Goal: Use online tool/utility: Use online tool/utility

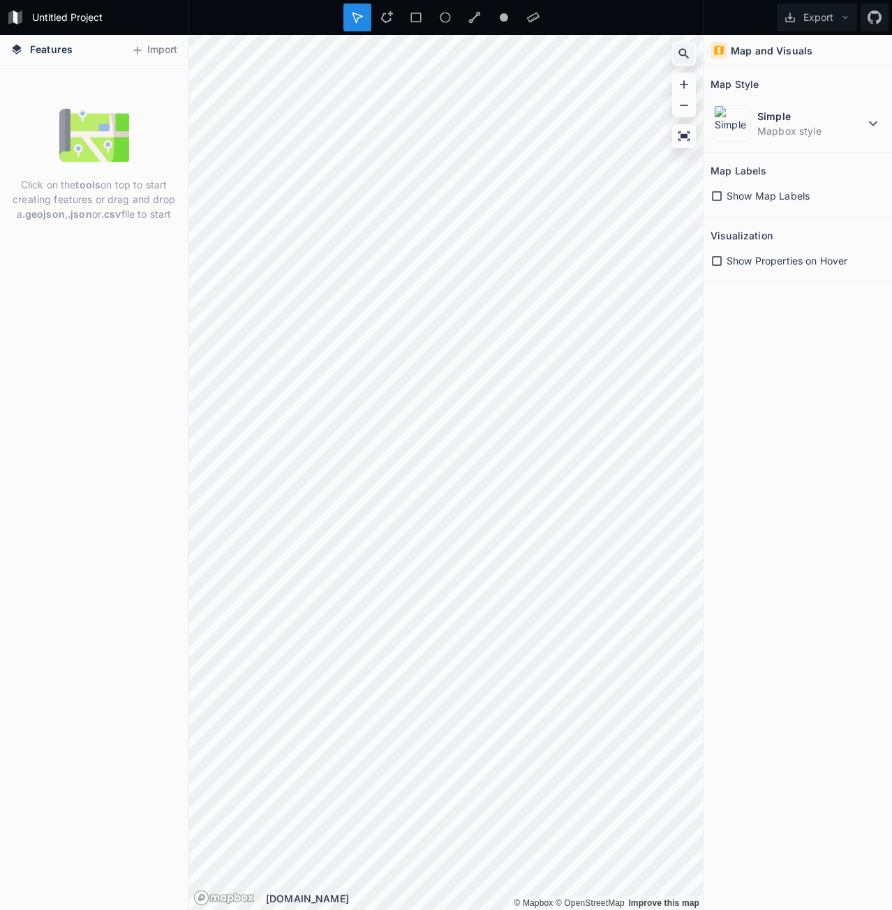
click at [682, 52] on icon at bounding box center [684, 54] width 14 height 14
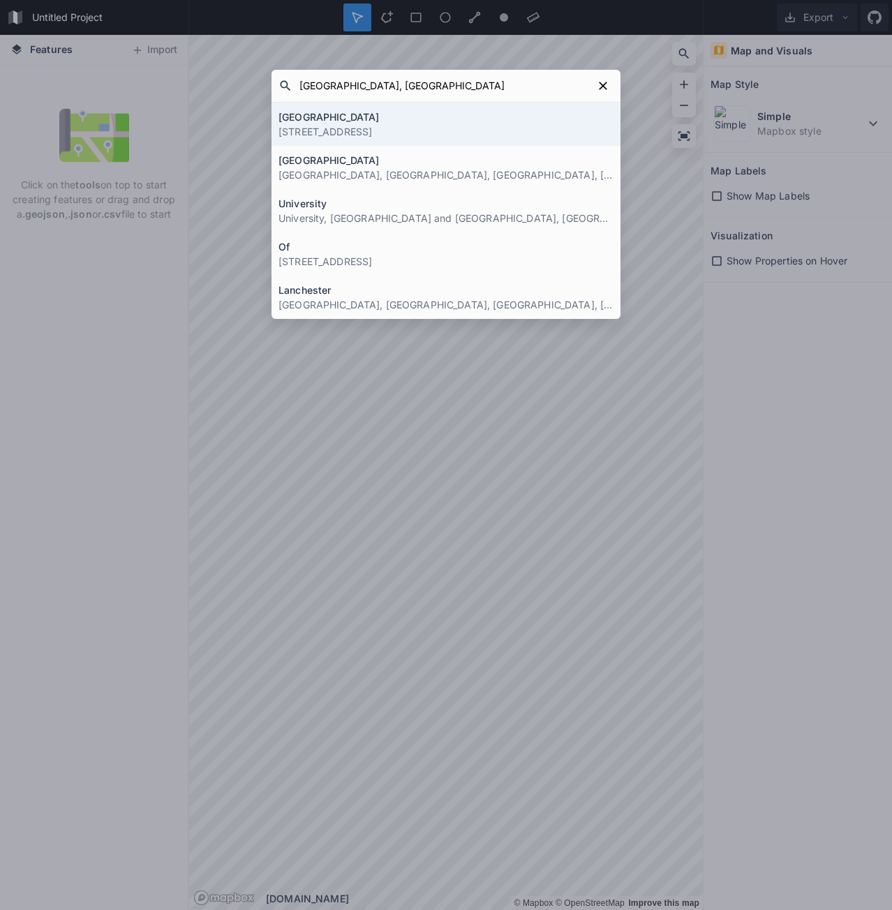
type input "[GEOGRAPHIC_DATA], [GEOGRAPHIC_DATA]"
click at [517, 134] on p "[STREET_ADDRESS]" at bounding box center [446, 131] width 335 height 15
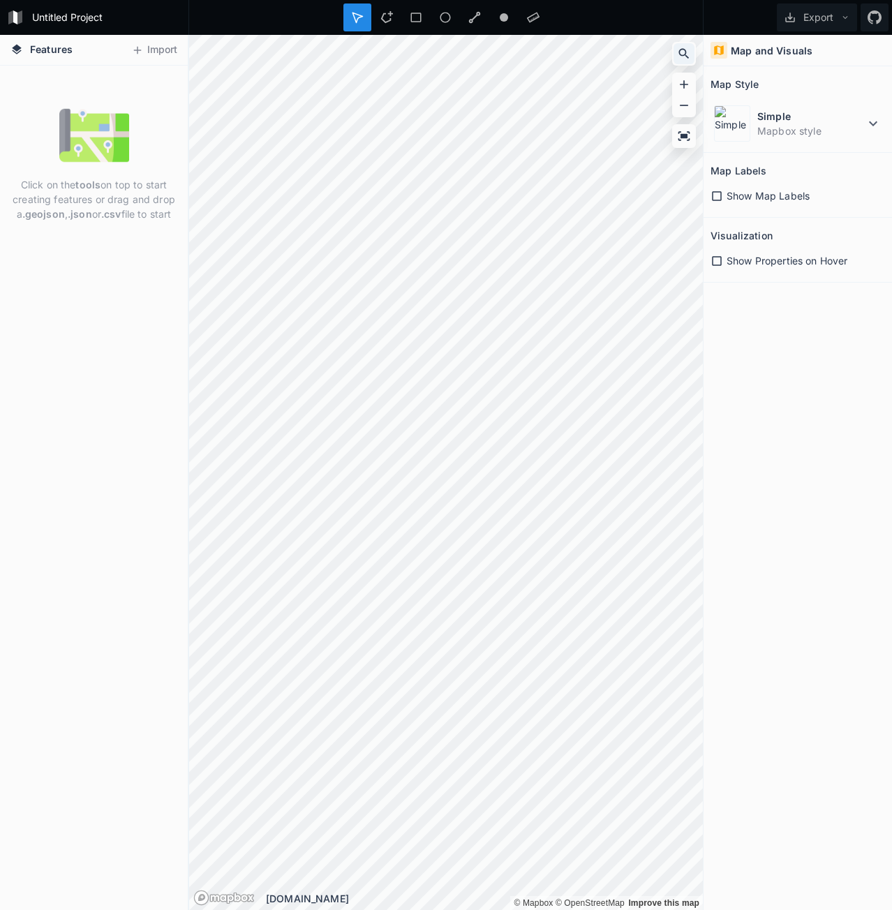
click at [681, 52] on icon at bounding box center [684, 54] width 14 height 14
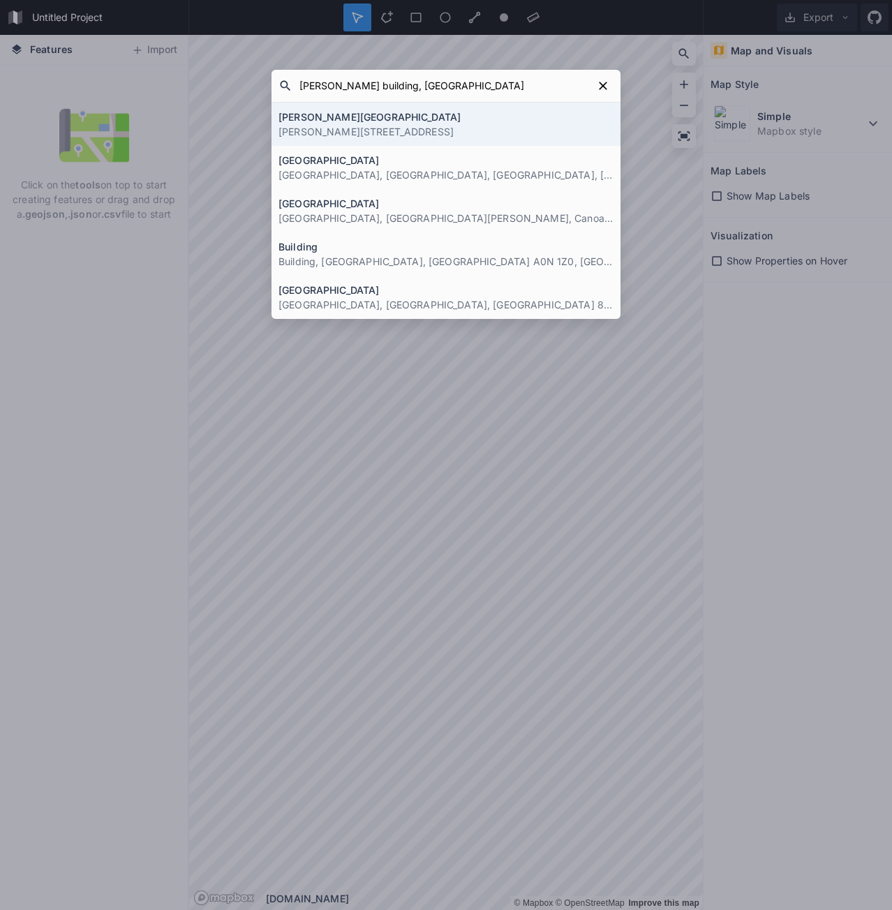
click at [332, 91] on input "[PERSON_NAME] building, [GEOGRAPHIC_DATA]" at bounding box center [442, 85] width 300 height 25
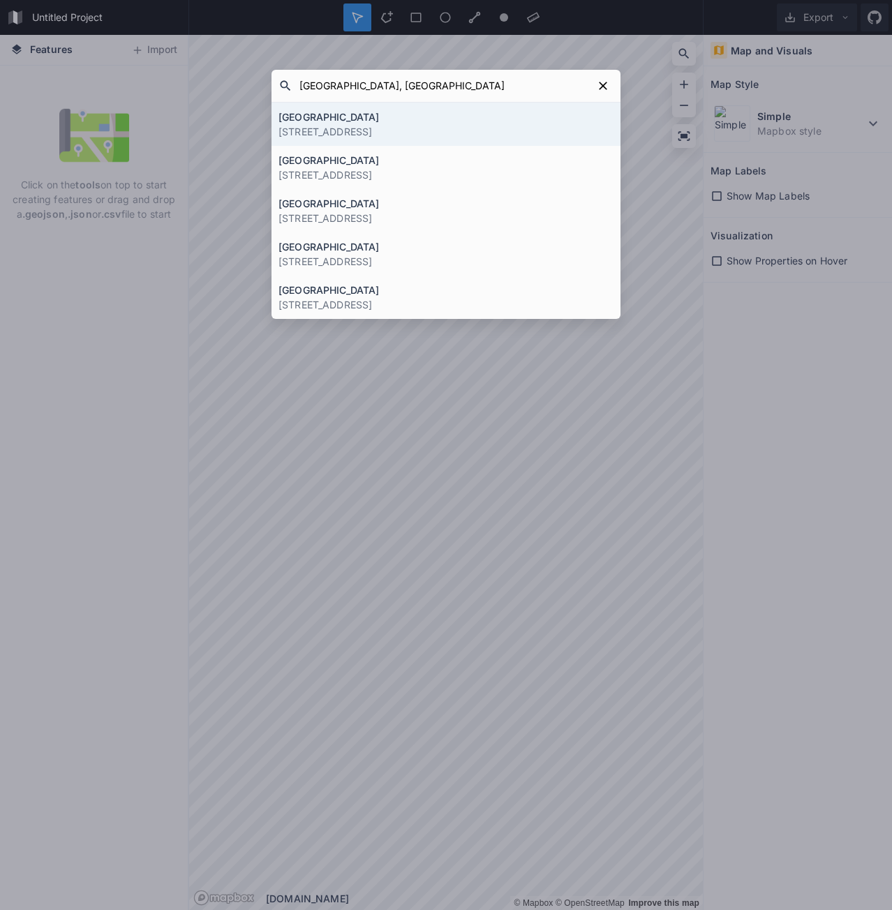
type input "[GEOGRAPHIC_DATA], [GEOGRAPHIC_DATA]"
click at [364, 121] on h4 "[GEOGRAPHIC_DATA]" at bounding box center [446, 117] width 335 height 15
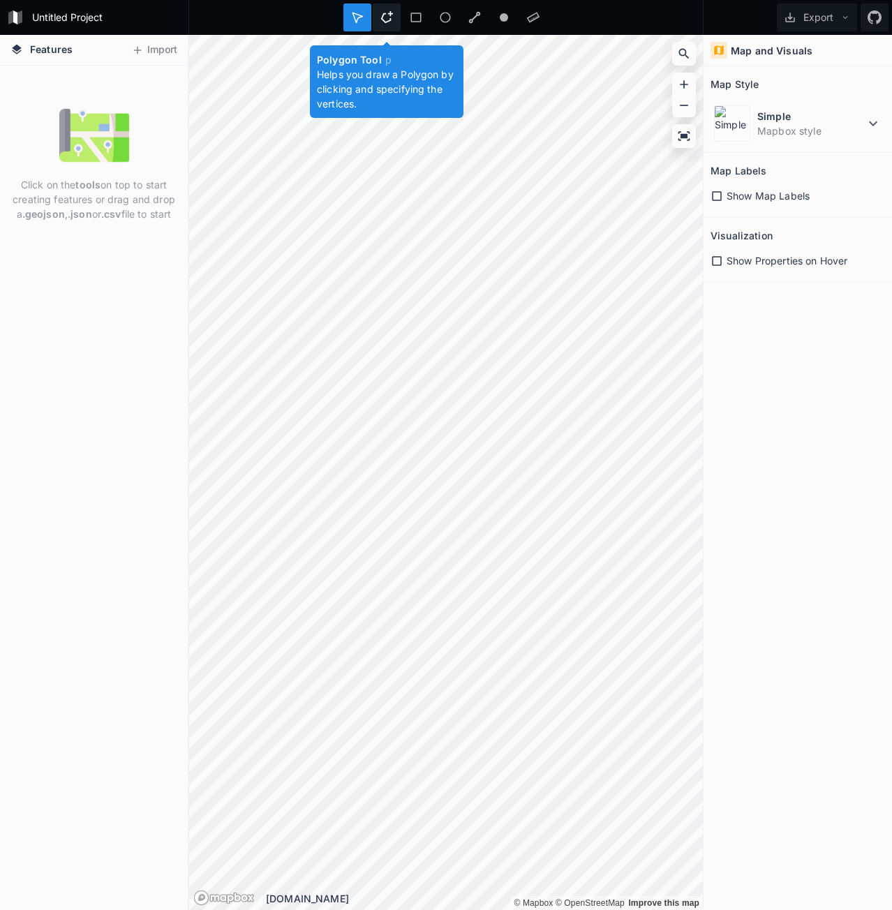
click at [385, 17] on icon at bounding box center [386, 17] width 13 height 13
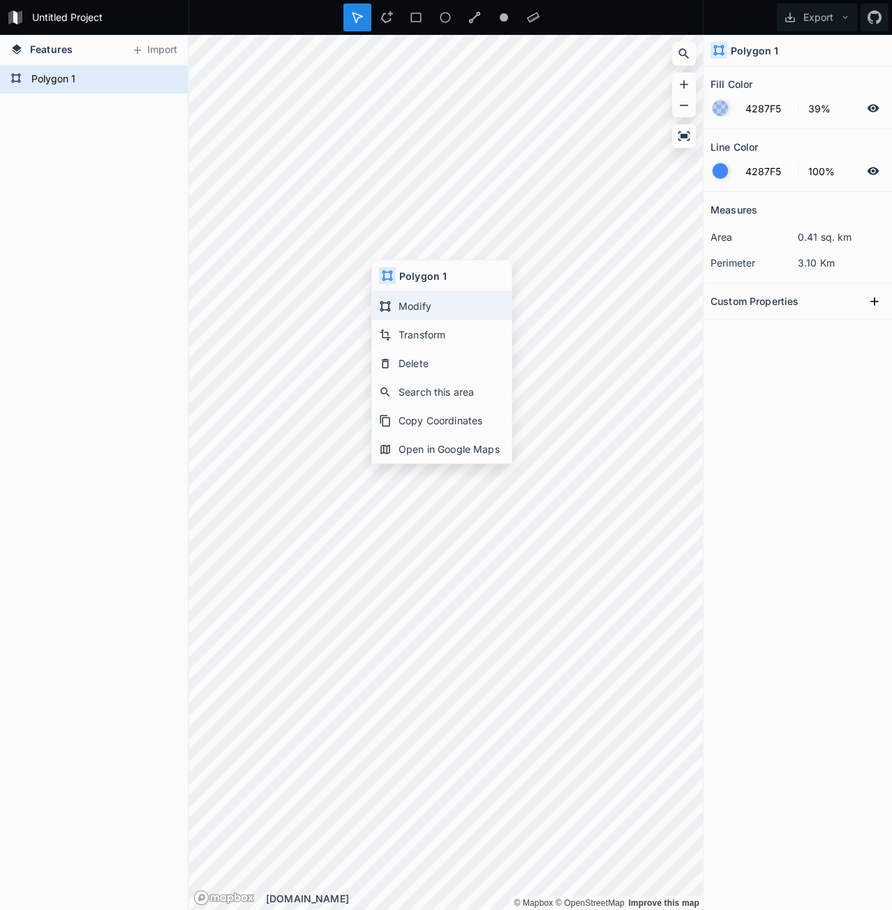
click at [431, 309] on div "Modify" at bounding box center [442, 306] width 140 height 29
click at [381, 17] on icon at bounding box center [386, 17] width 13 height 13
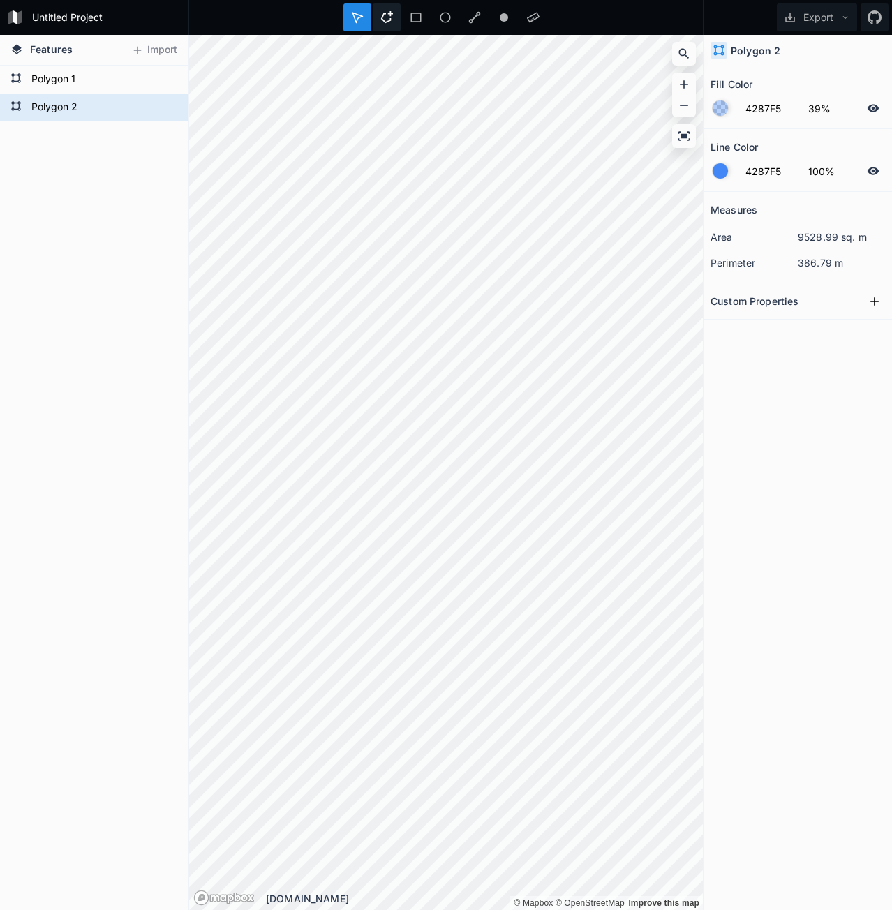
click at [392, 17] on icon at bounding box center [386, 17] width 13 height 13
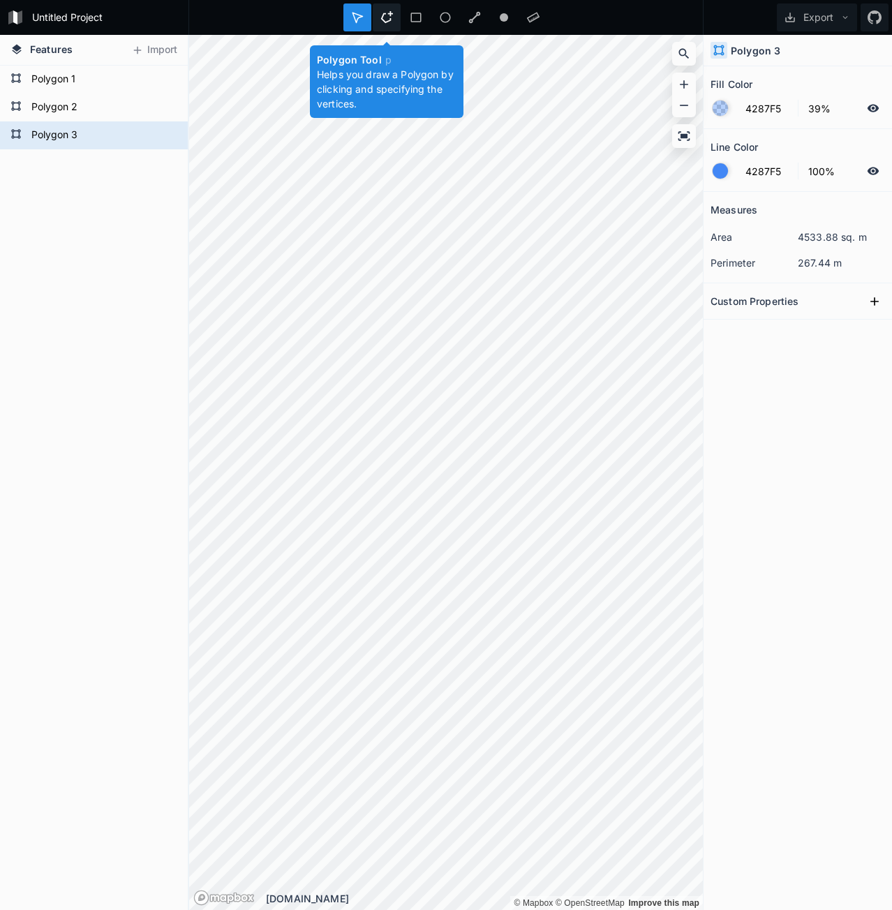
click at [394, 15] on div at bounding box center [387, 17] width 28 height 28
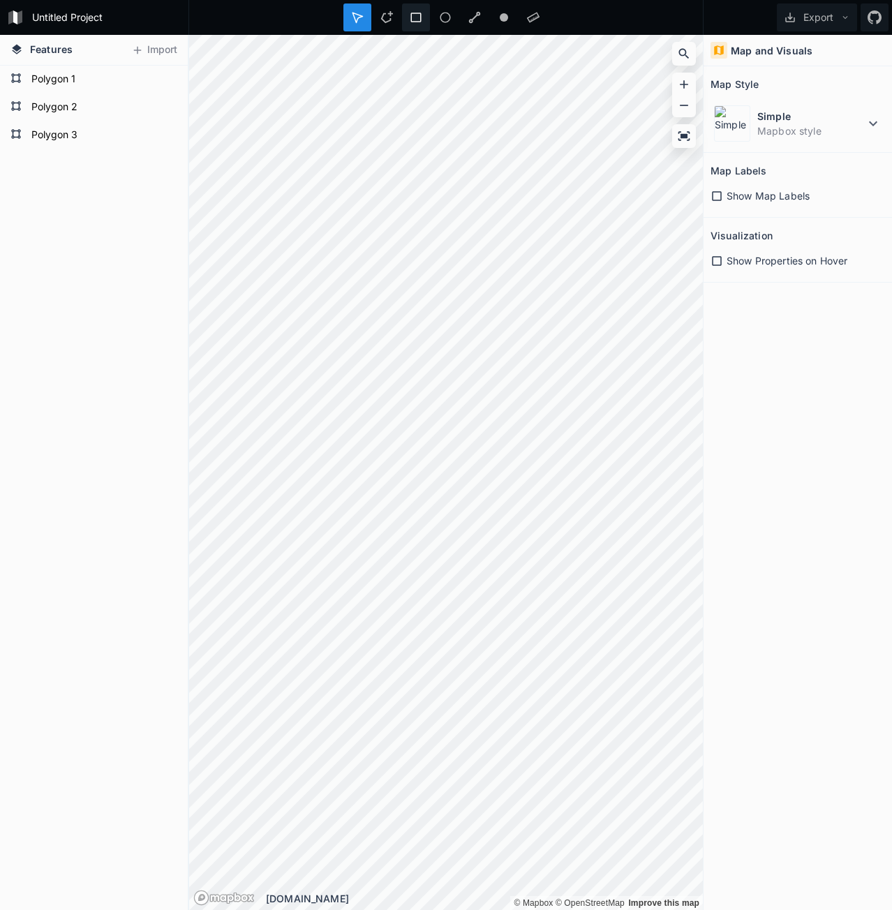
click at [410, 10] on div at bounding box center [416, 17] width 28 height 28
click at [394, 18] on div at bounding box center [387, 17] width 28 height 28
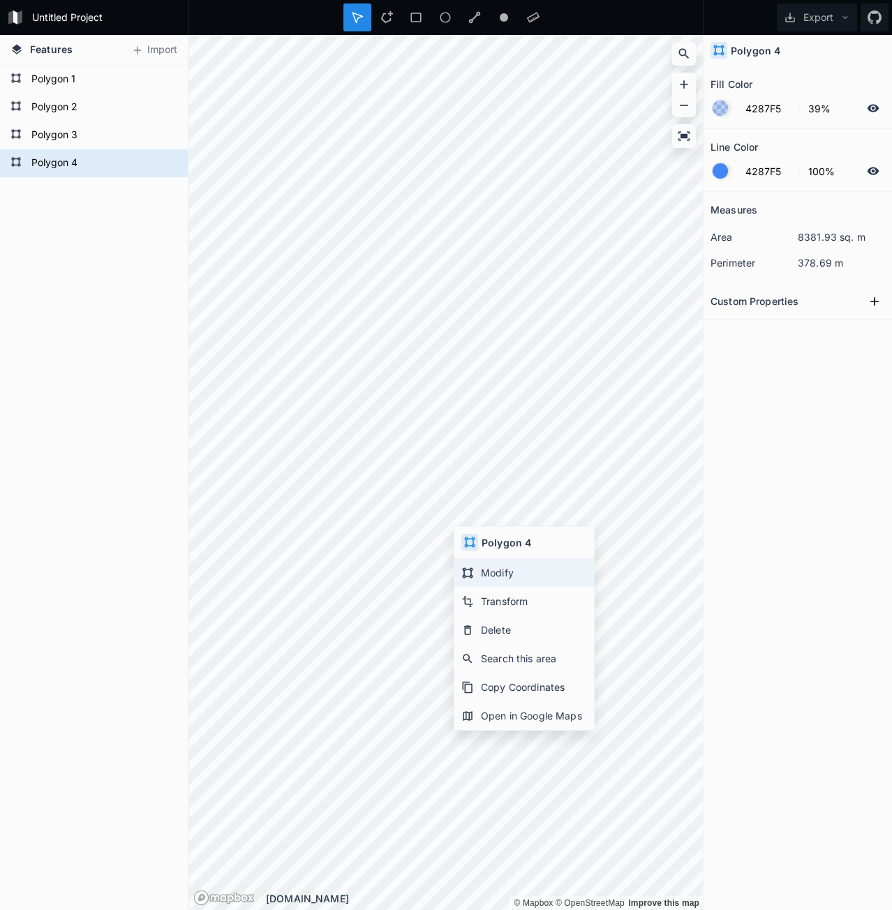
click at [469, 579] on icon at bounding box center [467, 573] width 13 height 13
click at [388, 20] on icon at bounding box center [386, 17] width 13 height 13
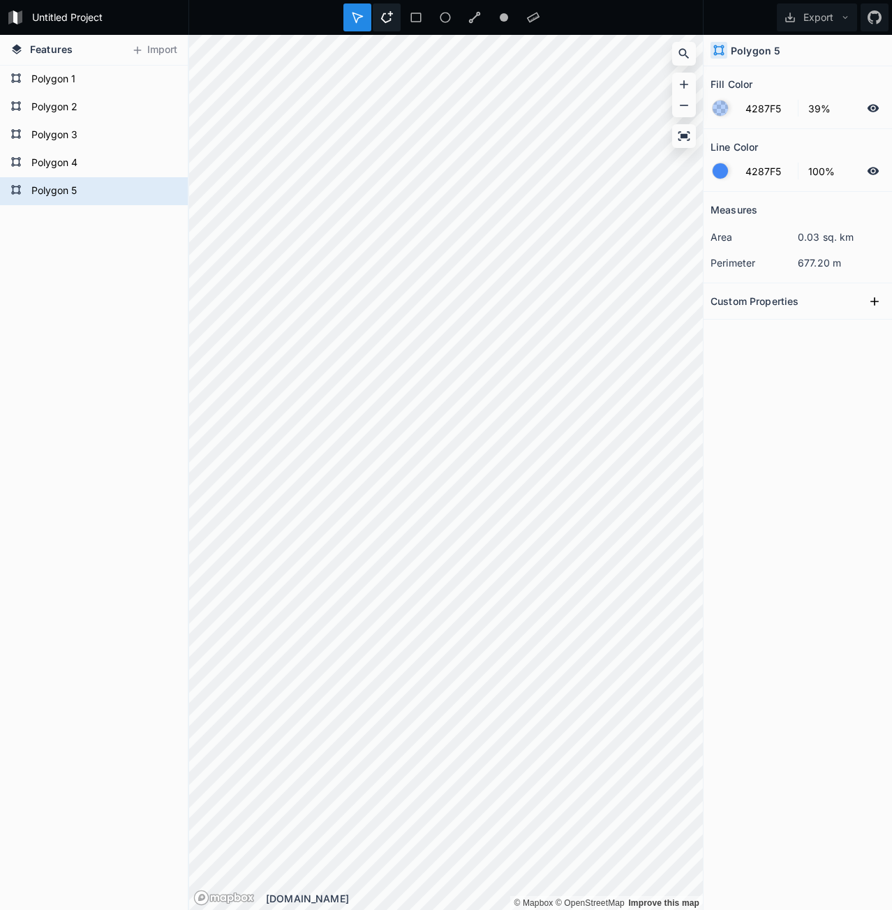
click at [392, 16] on icon at bounding box center [386, 17] width 13 height 13
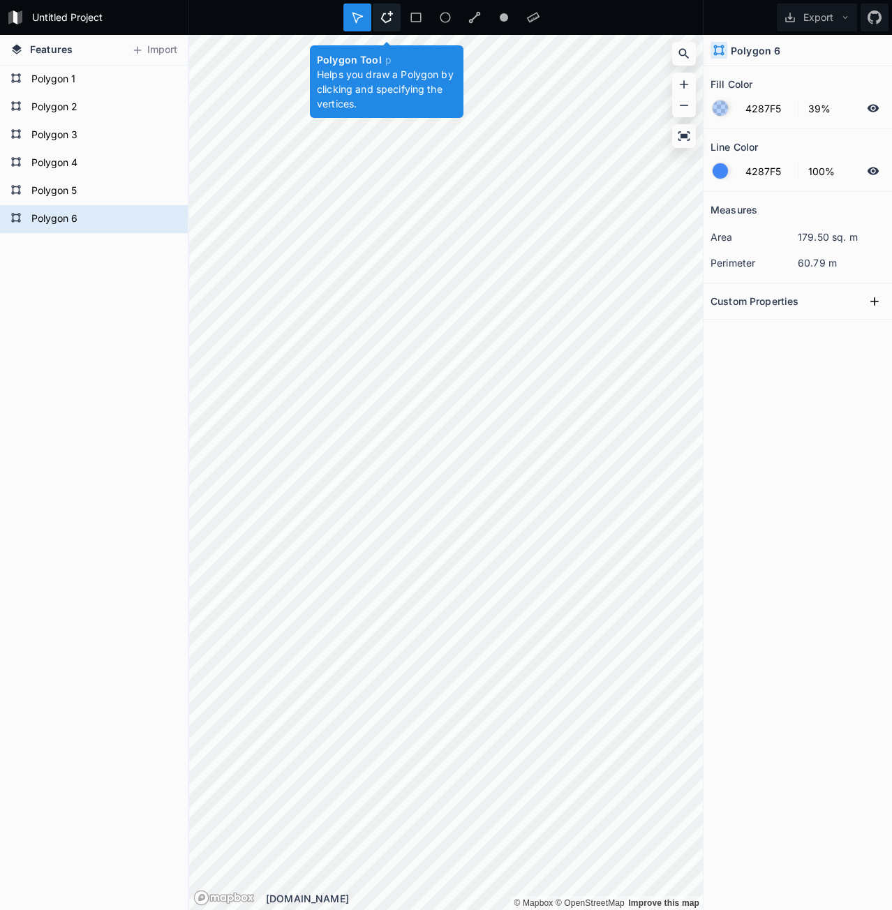
click at [396, 17] on div at bounding box center [387, 17] width 28 height 28
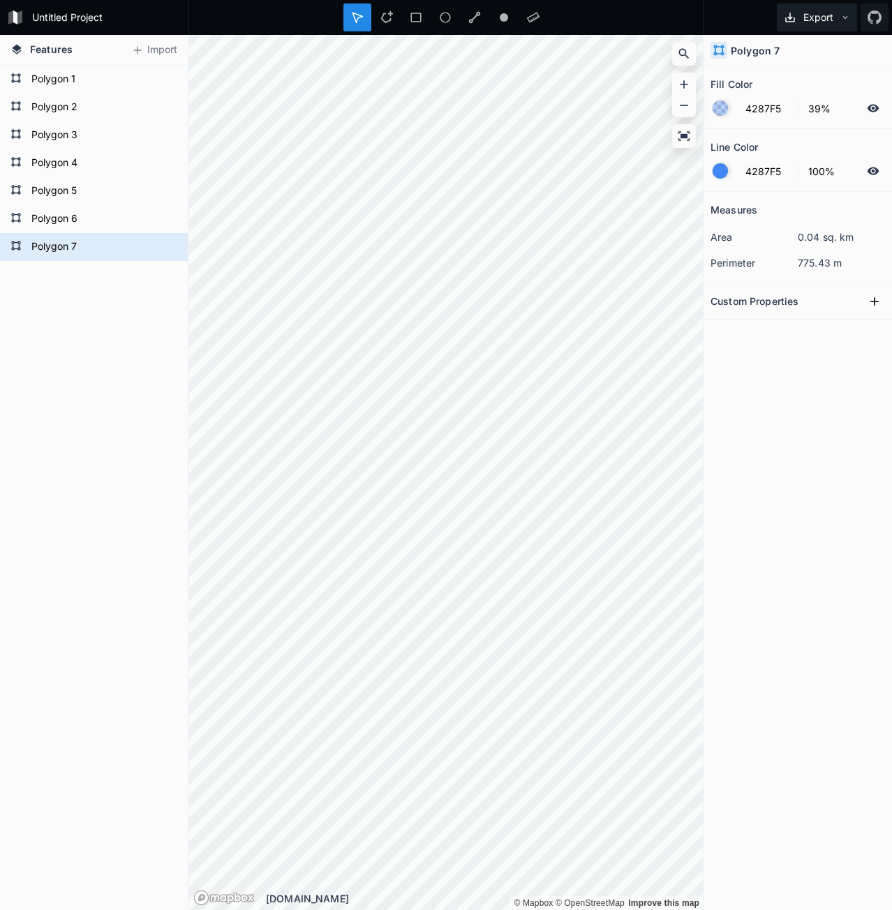
click at [812, 27] on button "Export" at bounding box center [817, 17] width 80 height 28
click at [827, 87] on div "Export as .geojson" at bounding box center [815, 80] width 140 height 29
